Goal: Obtain resource: Download file/media

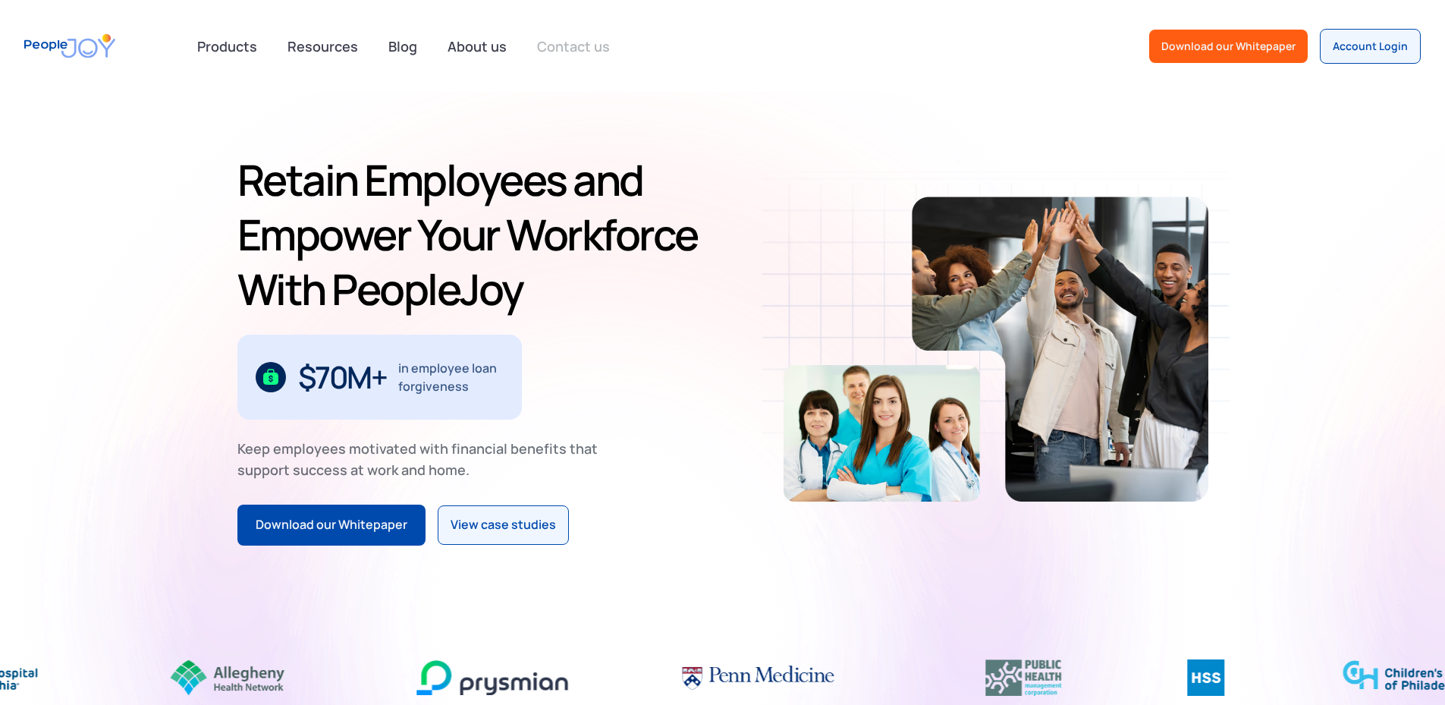
click at [539, 49] on link "Contact us" at bounding box center [573, 46] width 91 height 33
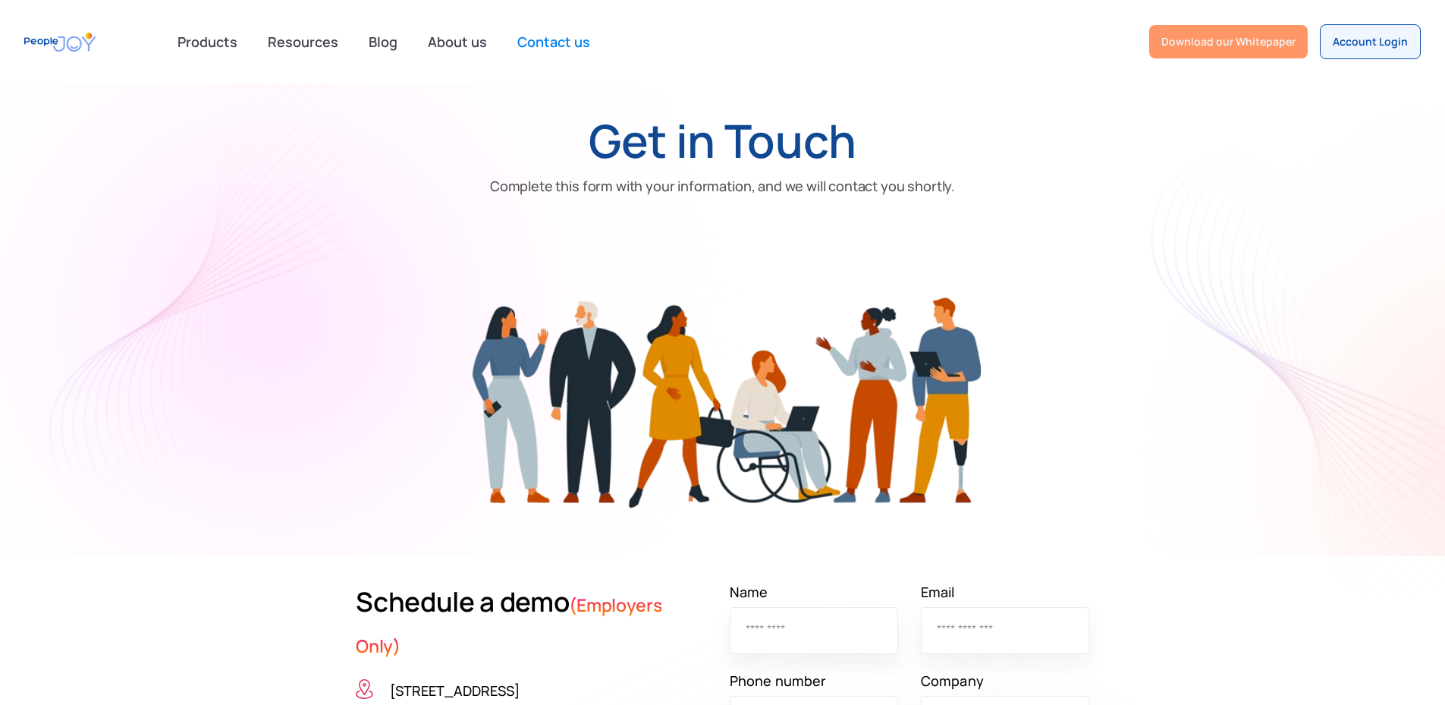
click at [1231, 38] on div "Download our Whitepaper" at bounding box center [1229, 41] width 134 height 15
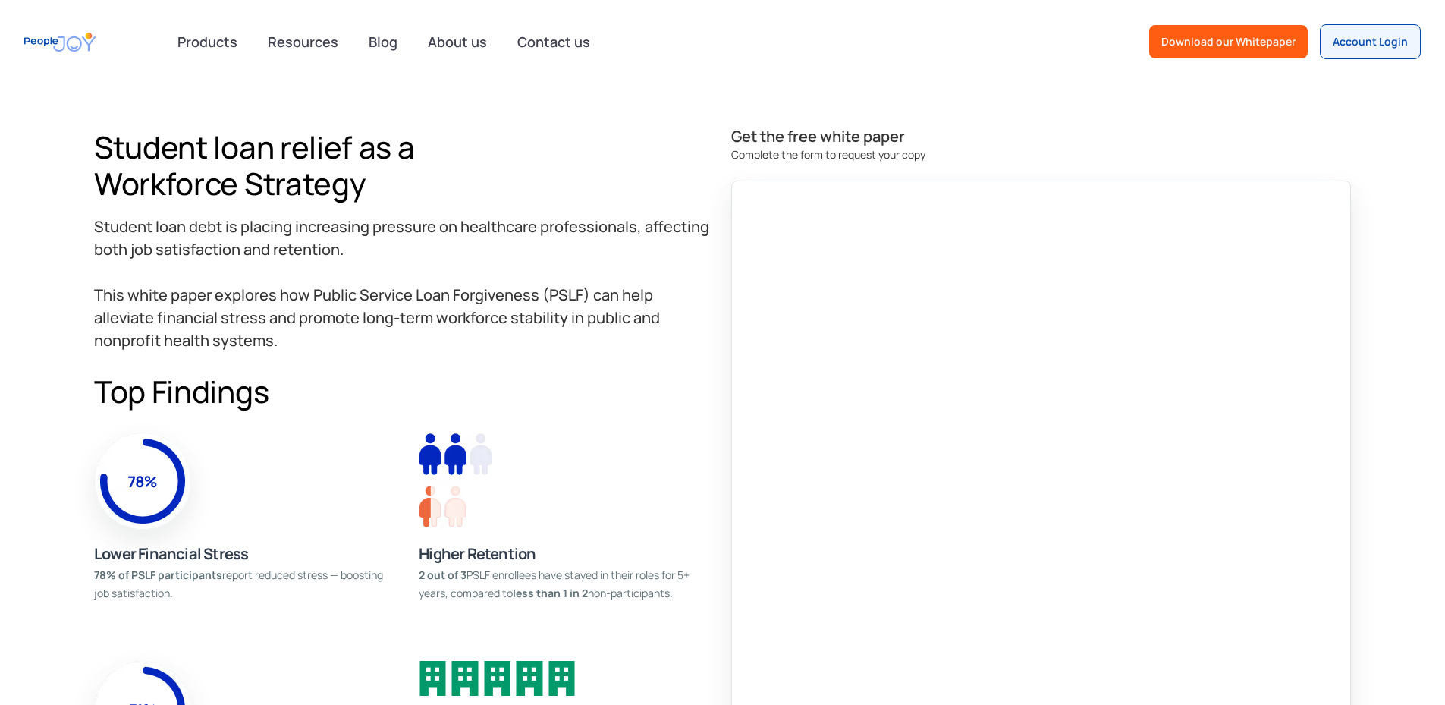
scroll to position [679, 0]
